Goal: Find specific page/section: Find specific page/section

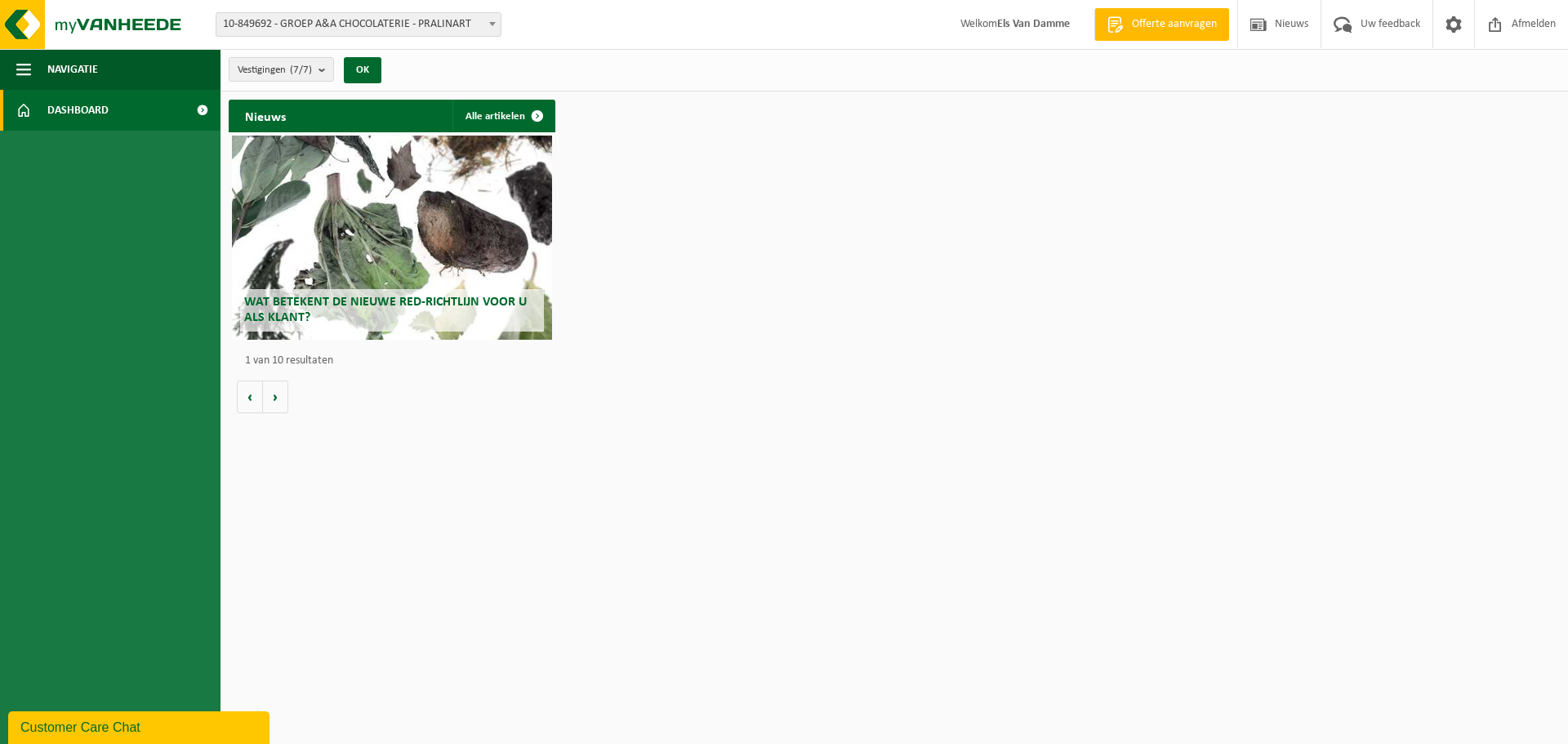
click at [488, 25] on span at bounding box center [492, 23] width 16 height 21
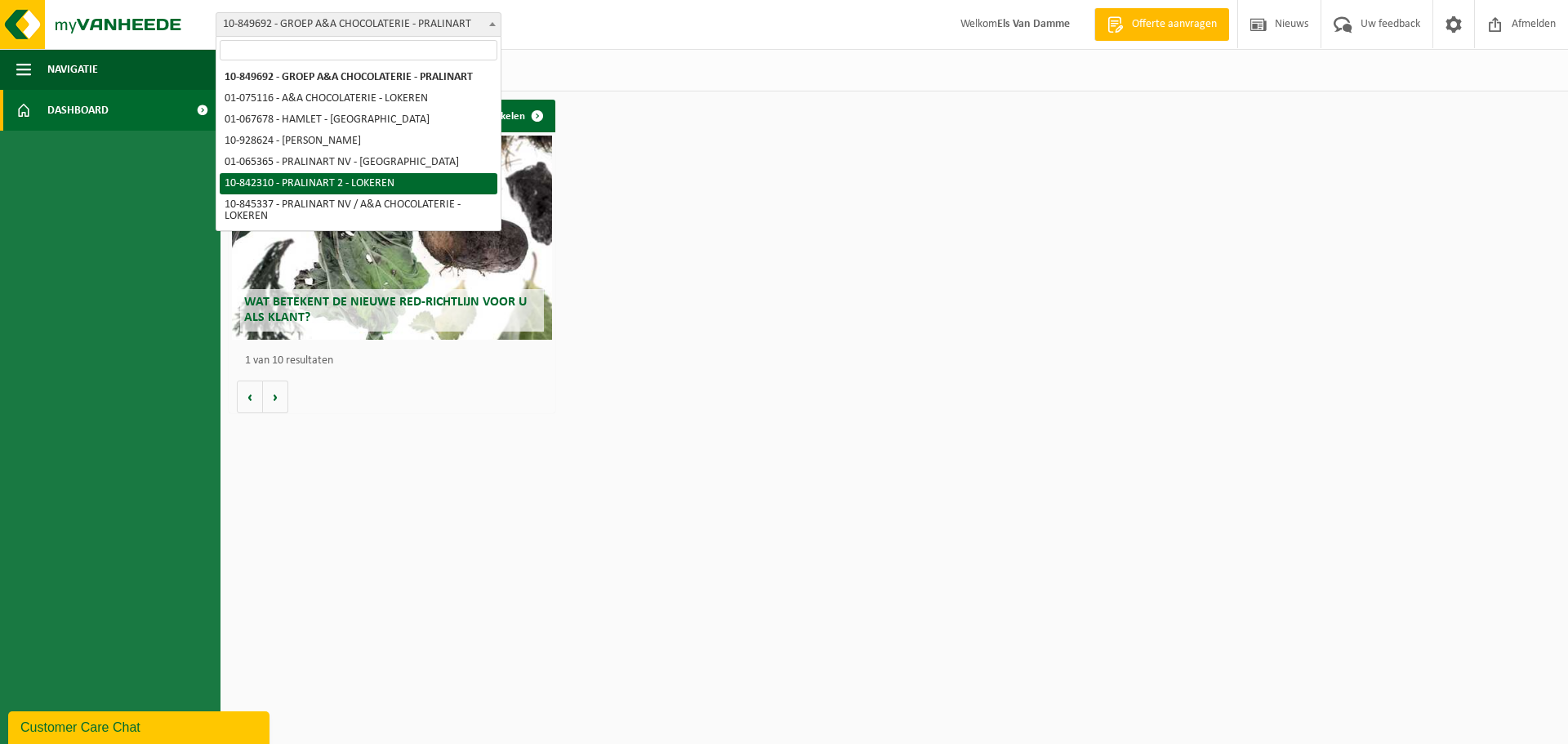
select select "92504"
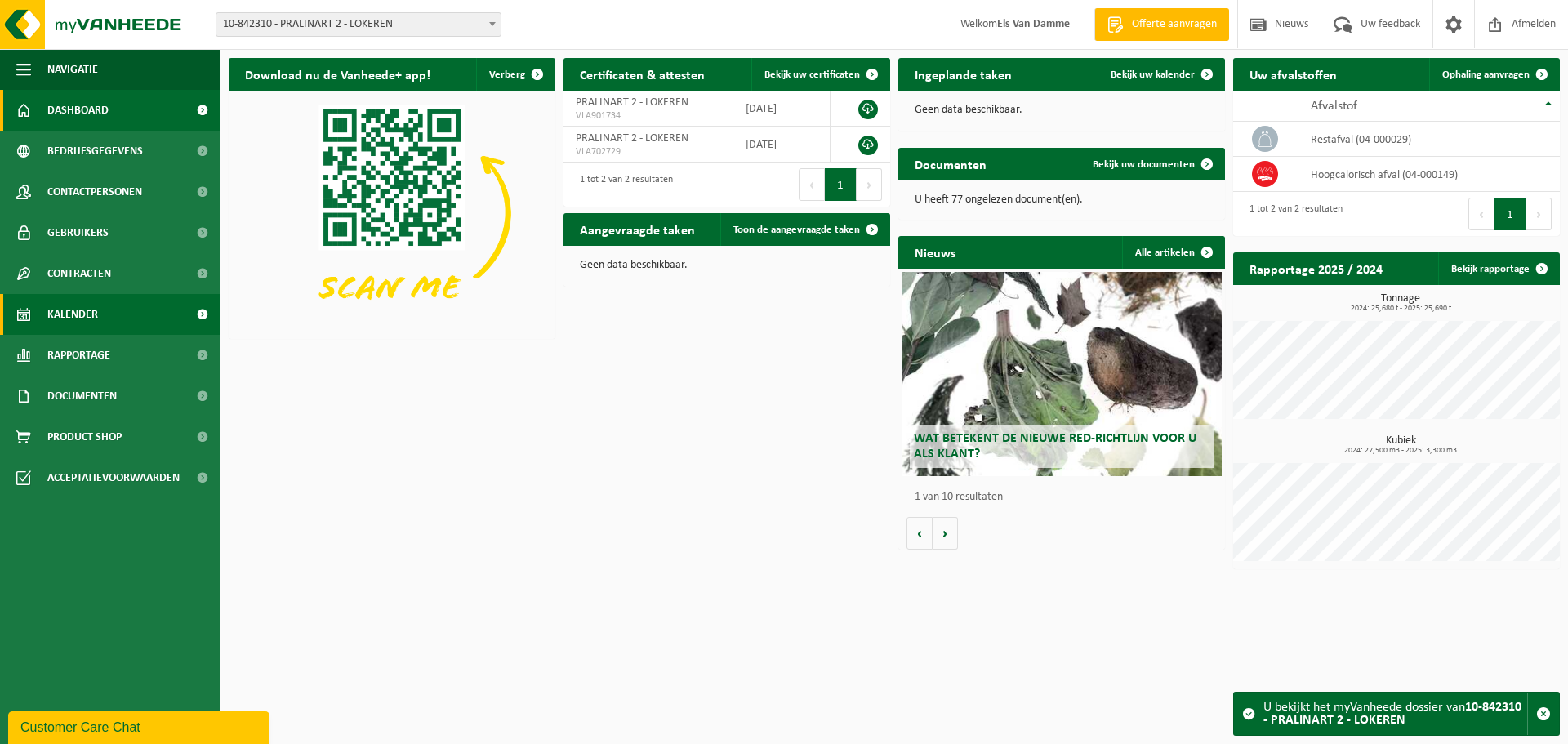
click at [108, 309] on link "Kalender" at bounding box center [110, 314] width 220 height 41
